Goal: Task Accomplishment & Management: Manage account settings

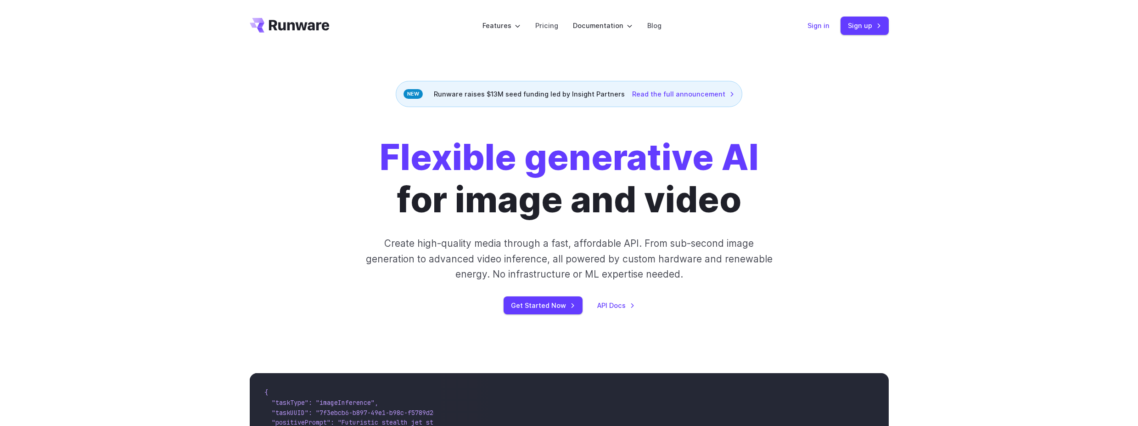
click at [819, 23] on link "Sign in" at bounding box center [819, 25] width 22 height 11
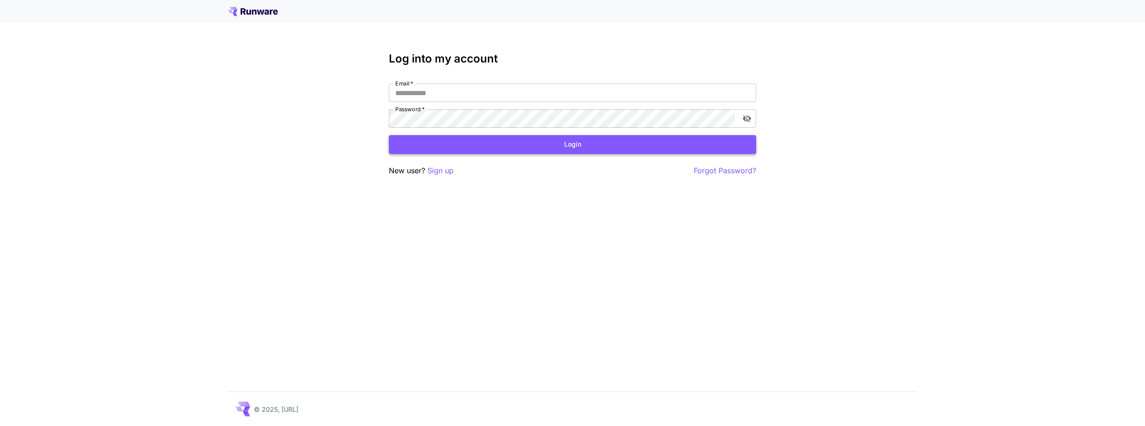
type input "**********"
click at [542, 143] on button "Login" at bounding box center [572, 144] width 367 height 19
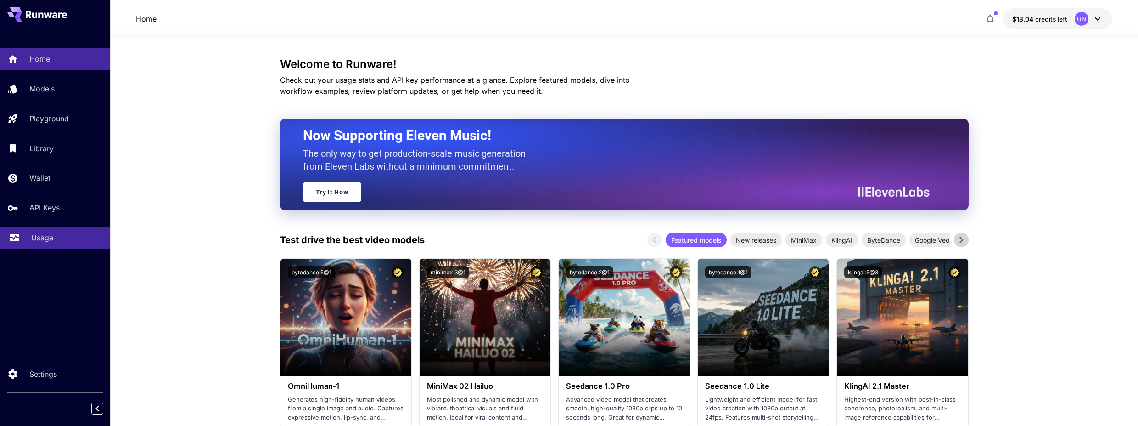
click at [53, 243] on p "Usage" at bounding box center [42, 237] width 22 height 11
